Goal: Information Seeking & Learning: Learn about a topic

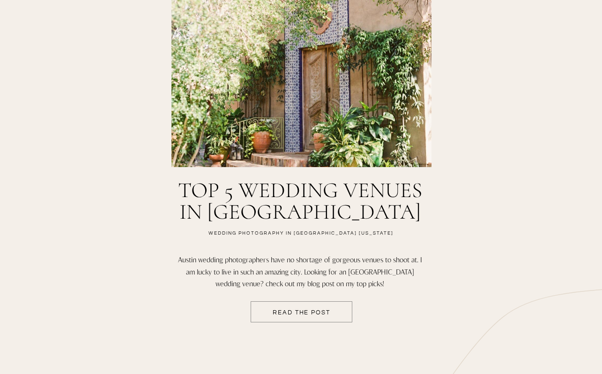
scroll to position [1984, 0]
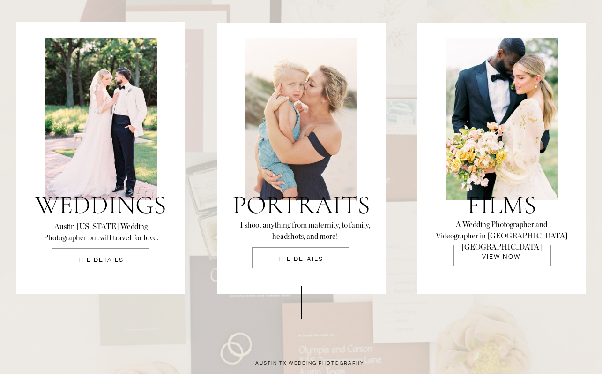
click at [133, 257] on p "THE DETAILS" at bounding box center [100, 263] width 97 height 12
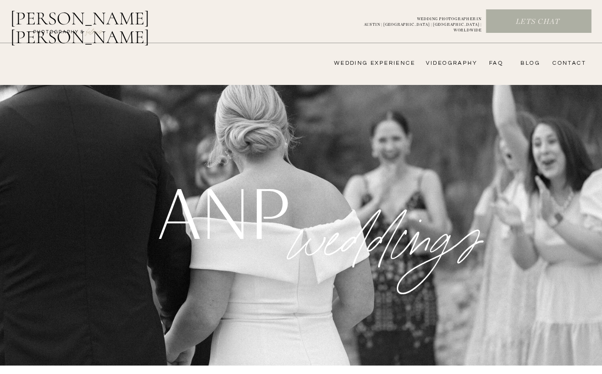
click at [370, 62] on nav "wedding experience" at bounding box center [368, 63] width 94 height 7
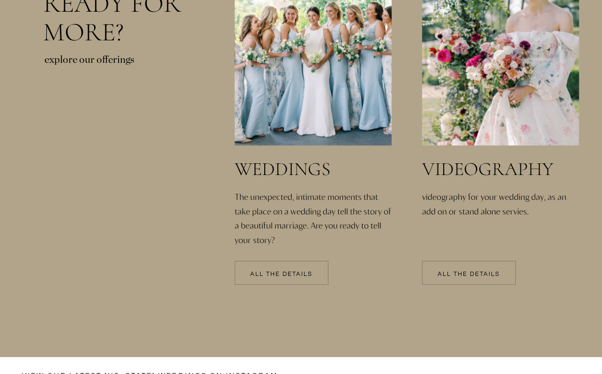
scroll to position [2035, 0]
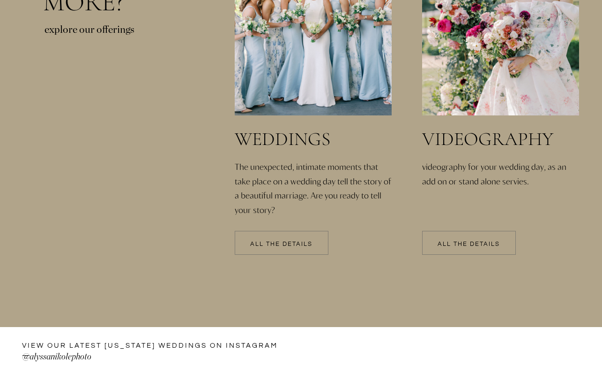
click at [235, 200] on p "The unexpected, intimate moments that take place on a wedding day tell the stor…" at bounding box center [314, 179] width 159 height 41
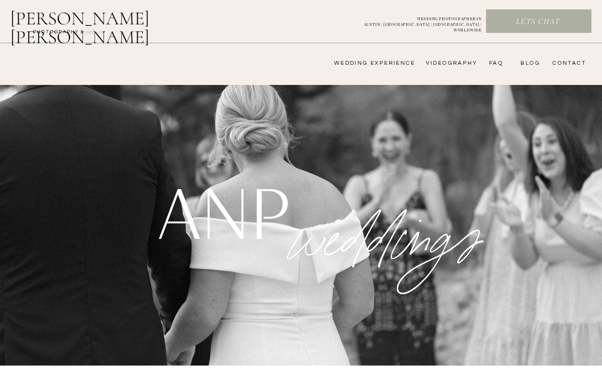
click at [490, 62] on nav "FAQ" at bounding box center [494, 63] width 19 height 7
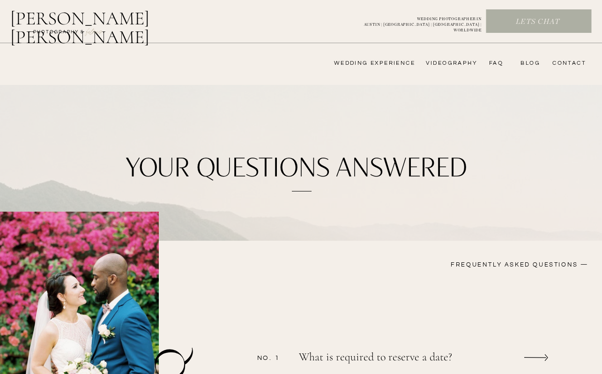
scroll to position [356, 0]
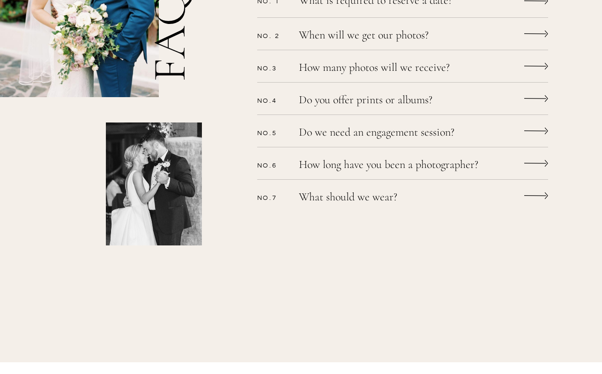
click at [333, 135] on p "Do we need an engagement session?" at bounding box center [390, 134] width 183 height 14
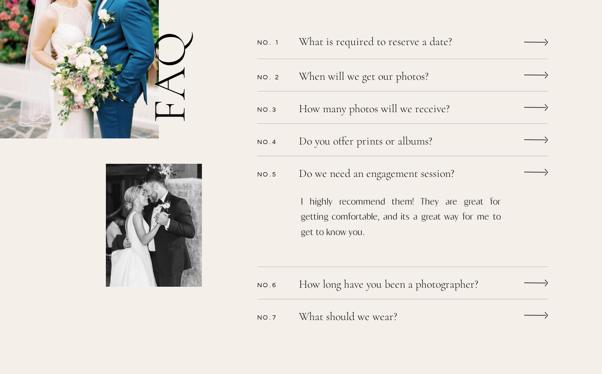
scroll to position [315, 0]
click at [385, 43] on p "What is required to reserve a date?" at bounding box center [390, 43] width 183 height 14
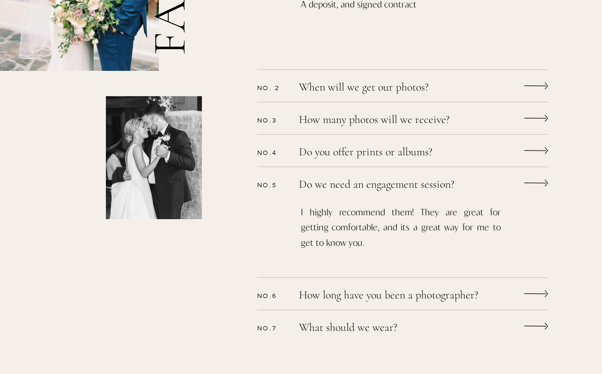
click at [386, 91] on p "When will we get our photos?" at bounding box center [390, 89] width 183 height 14
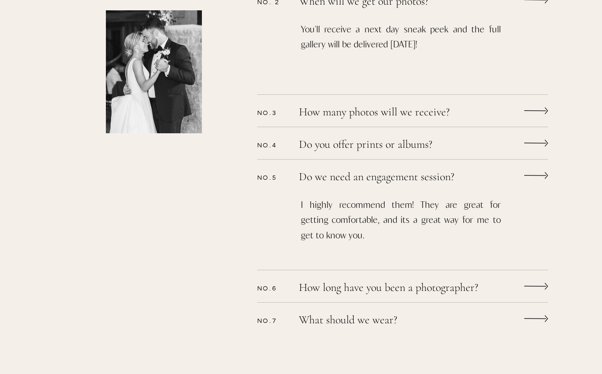
scroll to position [467, 0]
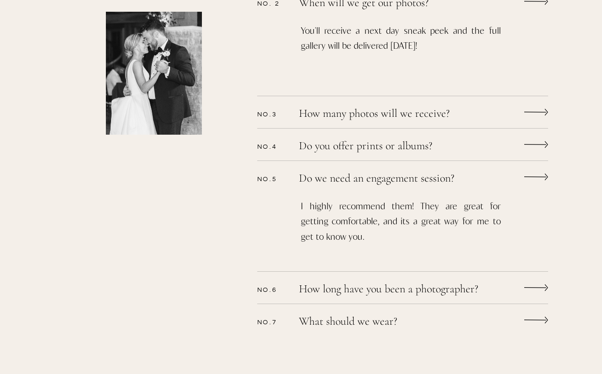
click at [393, 109] on p "How many photos will we receive?" at bounding box center [390, 115] width 183 height 14
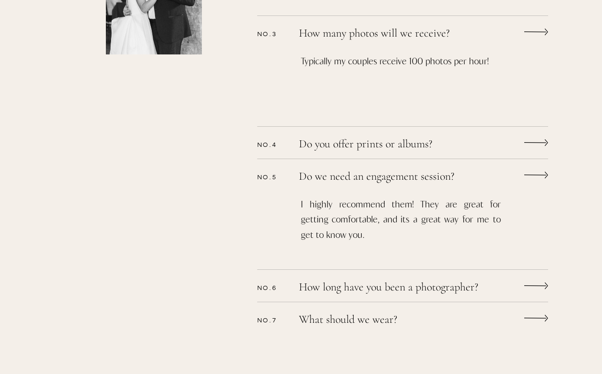
scroll to position [562, 0]
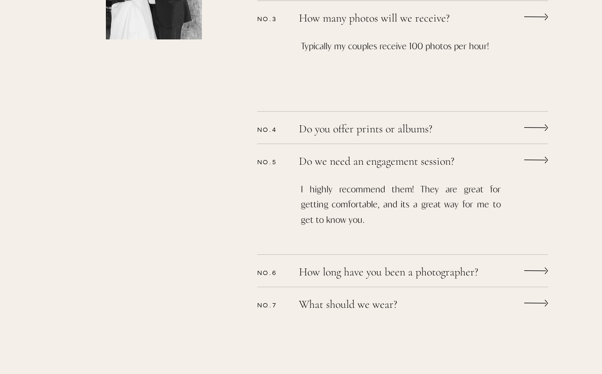
click at [397, 120] on div "CONTACT bLog FAQ videography wedding experience [PERSON_NAME] [PERSON_NAME] Let…" at bounding box center [301, 140] width 602 height 1405
click at [398, 129] on p "Do you offer prints or albums?" at bounding box center [390, 130] width 183 height 14
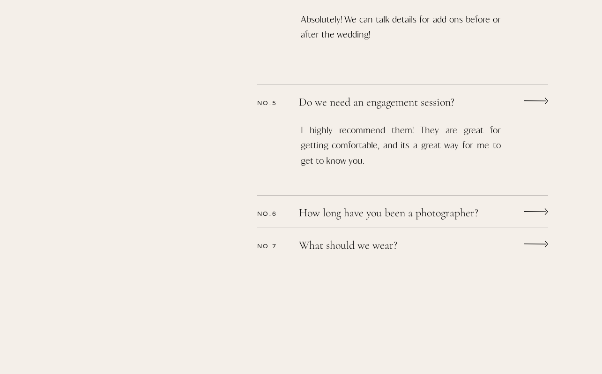
scroll to position [700, 0]
click at [367, 212] on p "How long have you been a photographer?" at bounding box center [406, 214] width 215 height 14
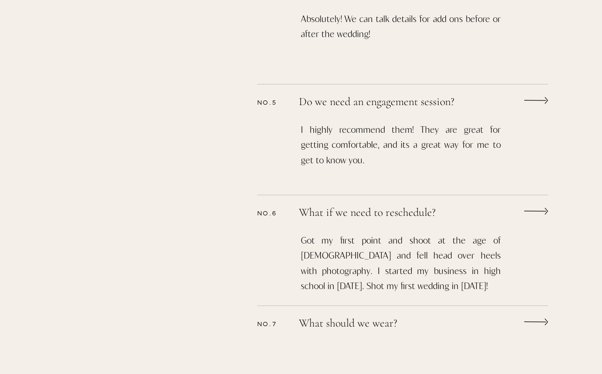
scroll to position [806, 0]
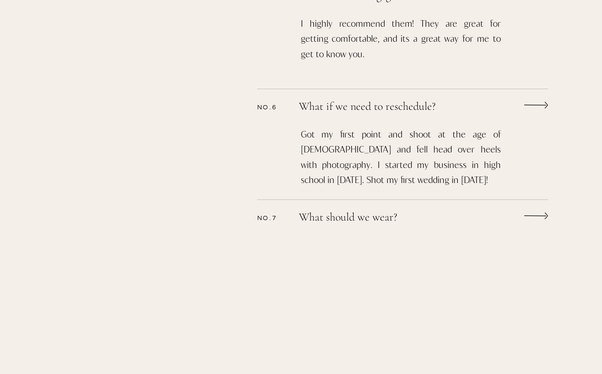
click at [368, 216] on p "What should we wear?" at bounding box center [390, 218] width 183 height 14
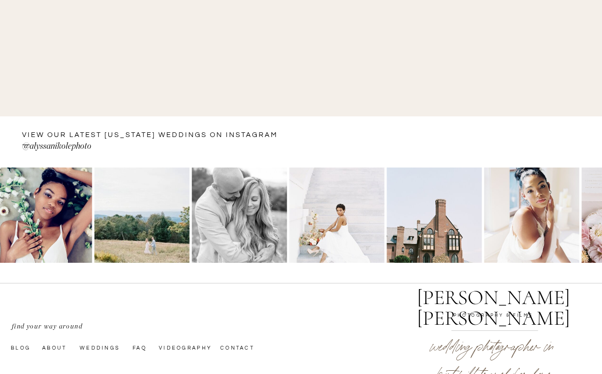
scroll to position [1266, 0]
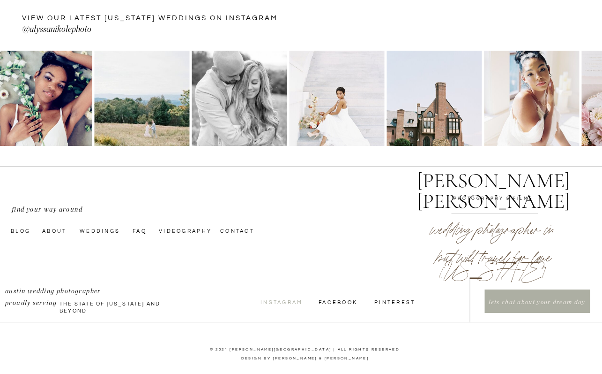
click at [296, 303] on nav "InstagraM" at bounding box center [282, 301] width 42 height 7
